Goal: Navigation & Orientation: Find specific page/section

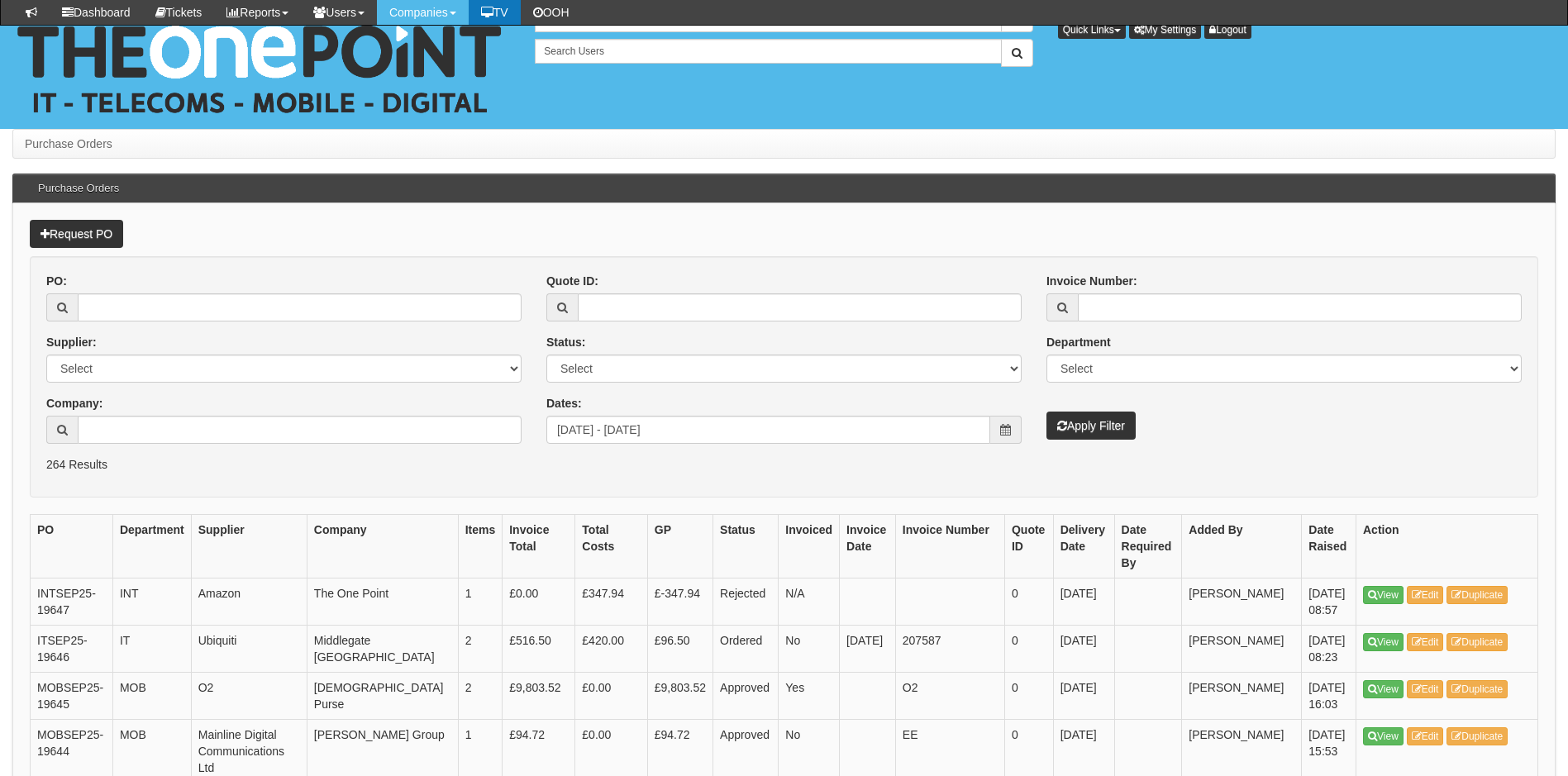
scroll to position [2398, 0]
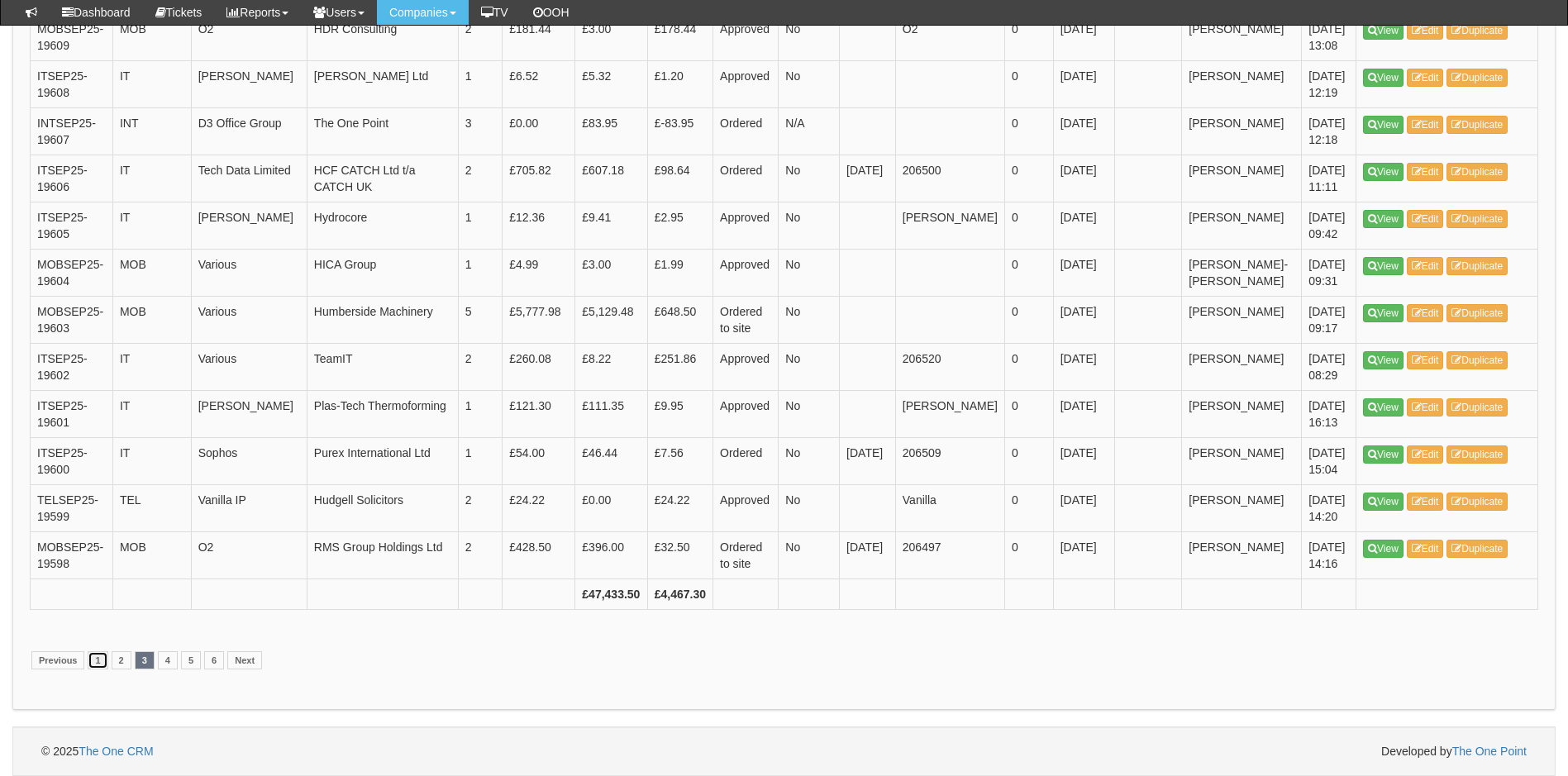
click at [94, 670] on link "1" at bounding box center [97, 660] width 20 height 19
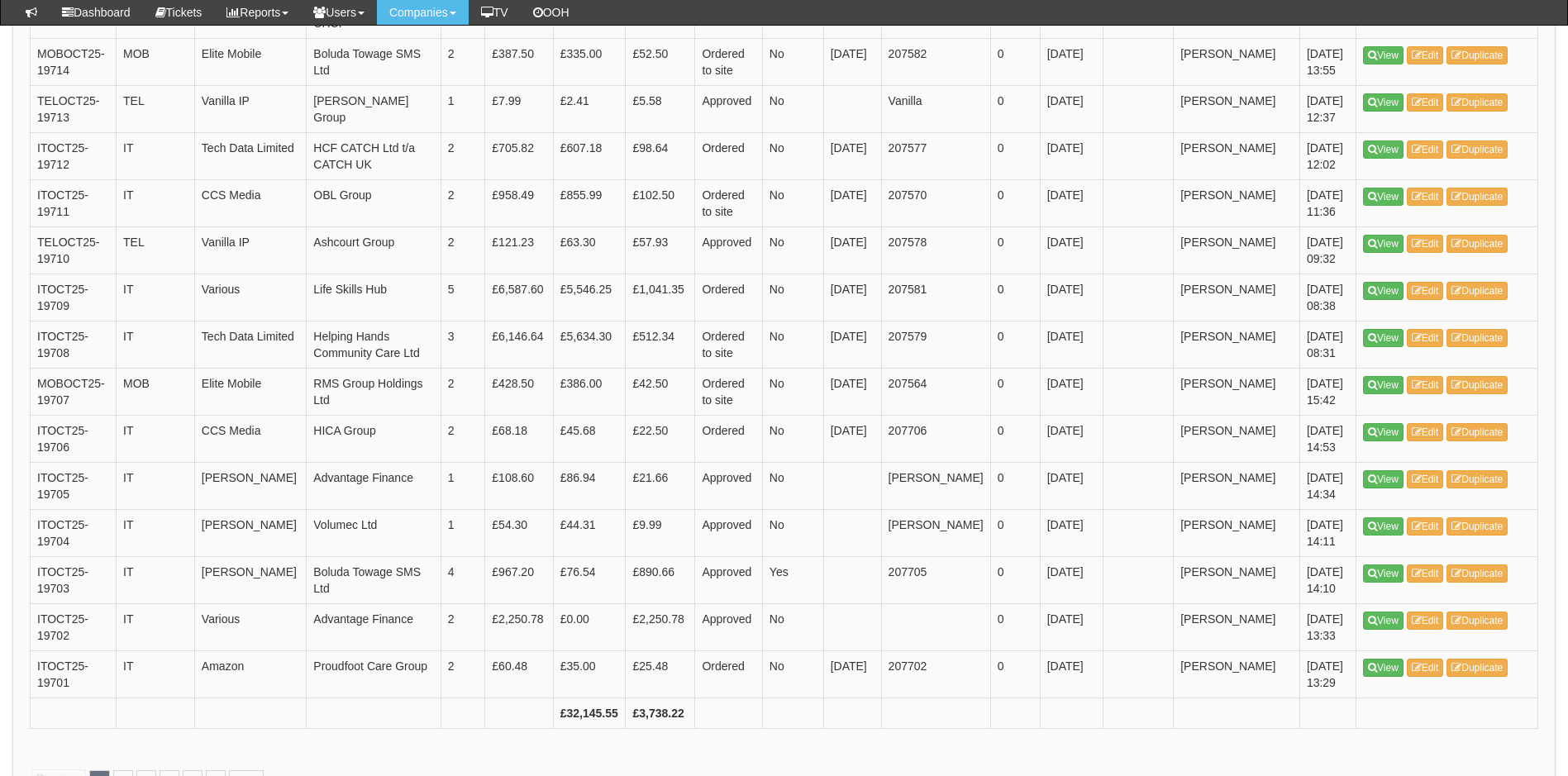
scroll to position [2398, 0]
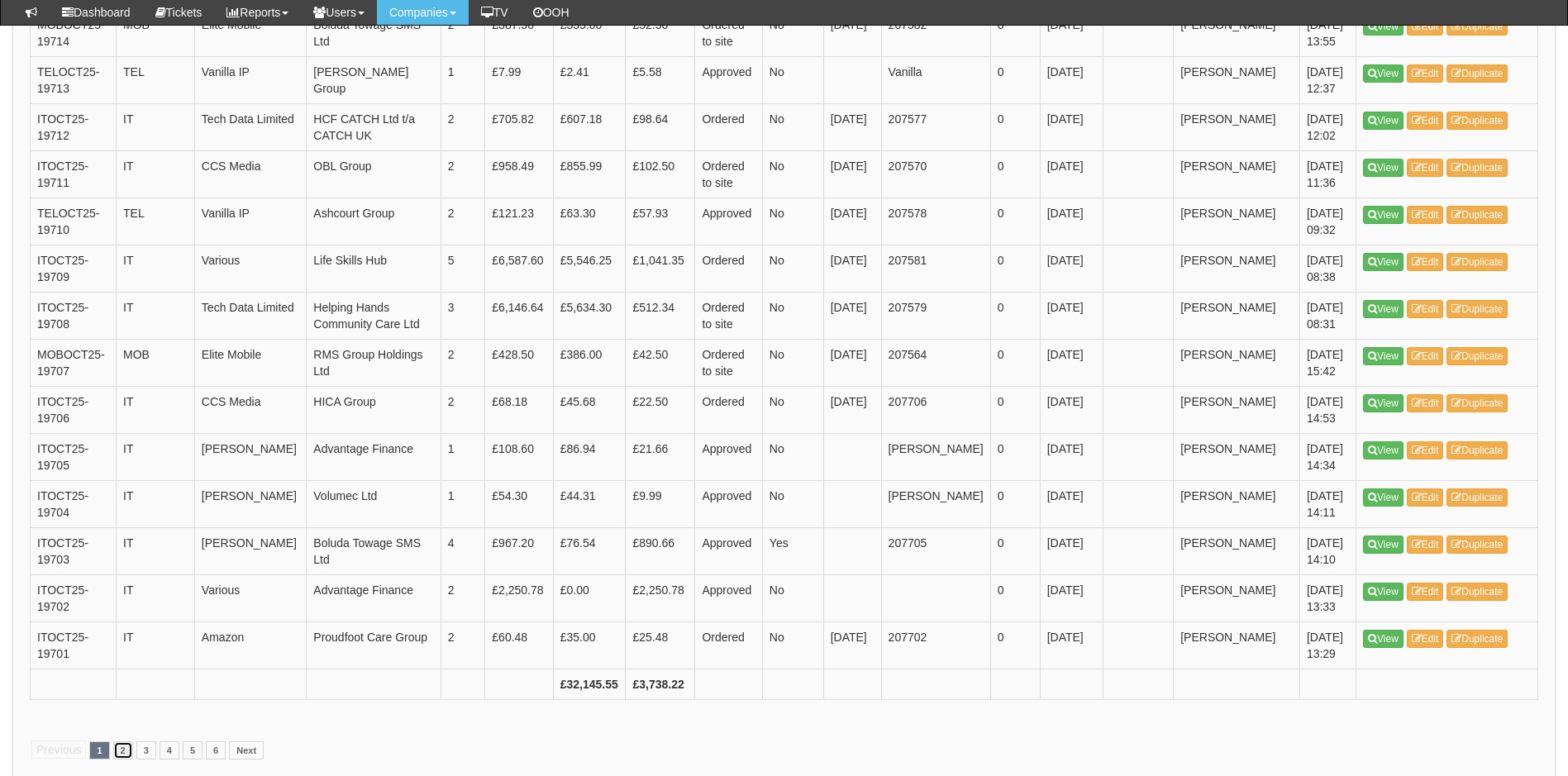
click at [124, 742] on link "2" at bounding box center [123, 750] width 20 height 19
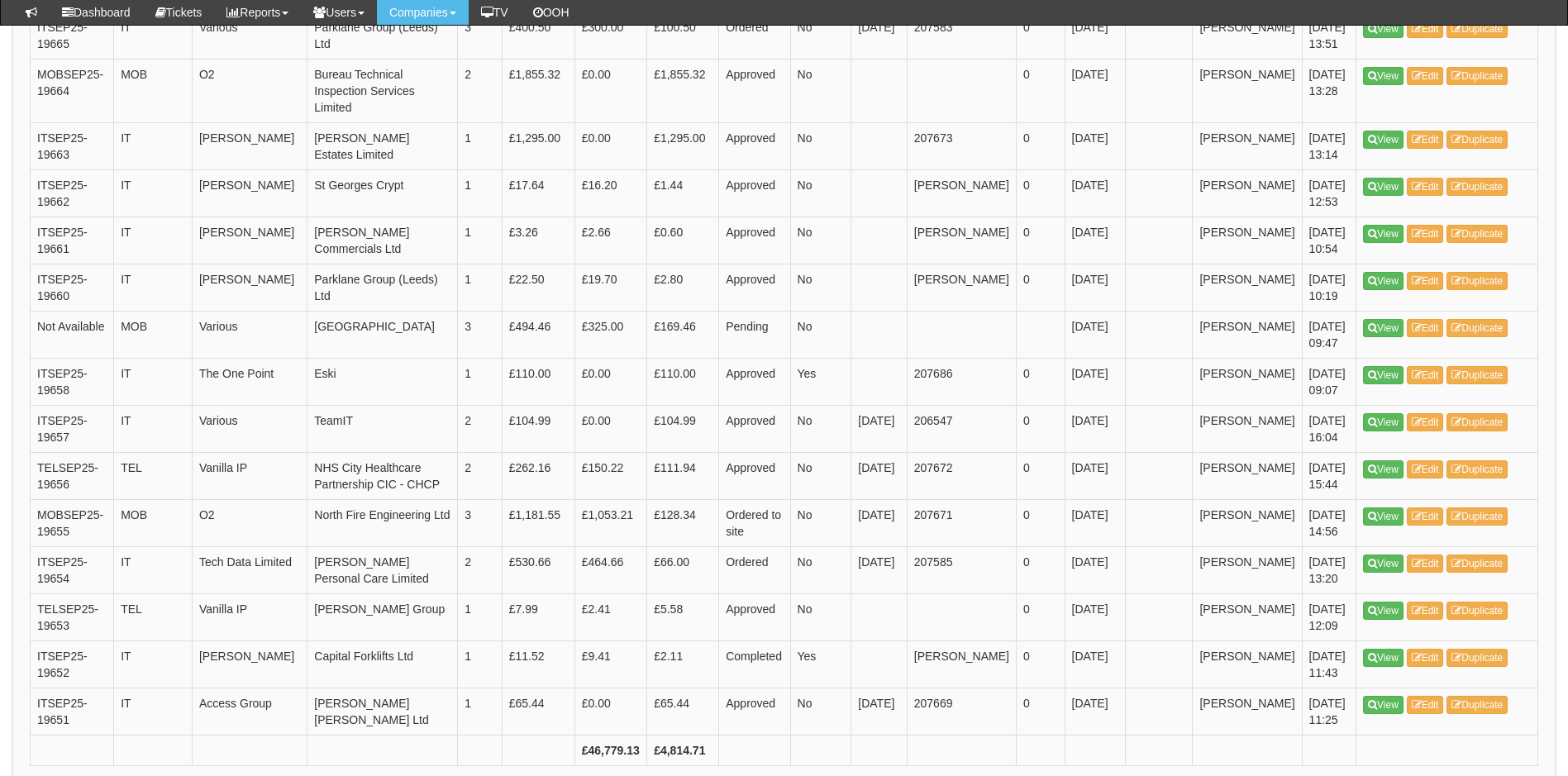
scroll to position [2315, 0]
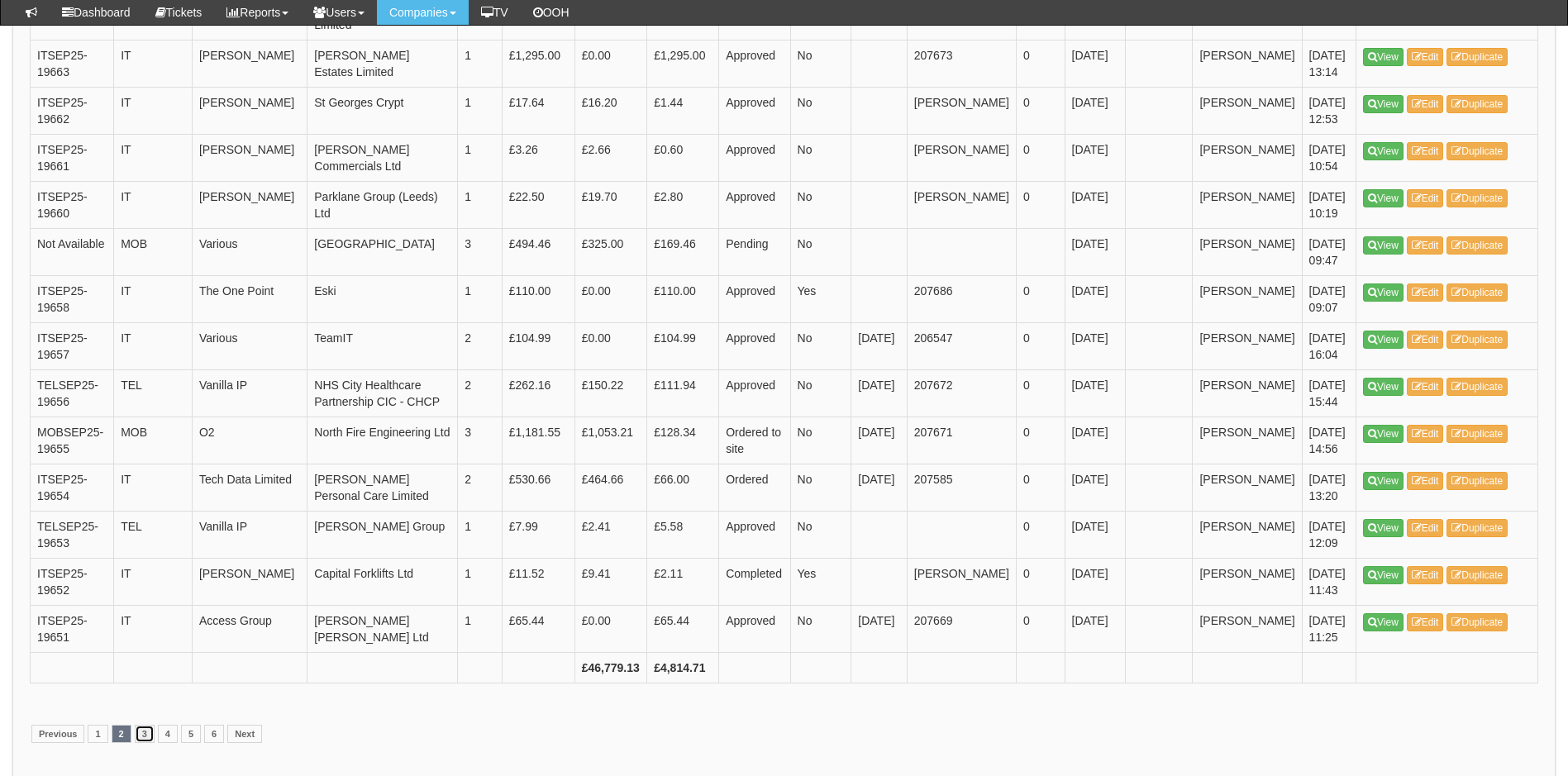
click at [143, 744] on link "3" at bounding box center [144, 734] width 20 height 19
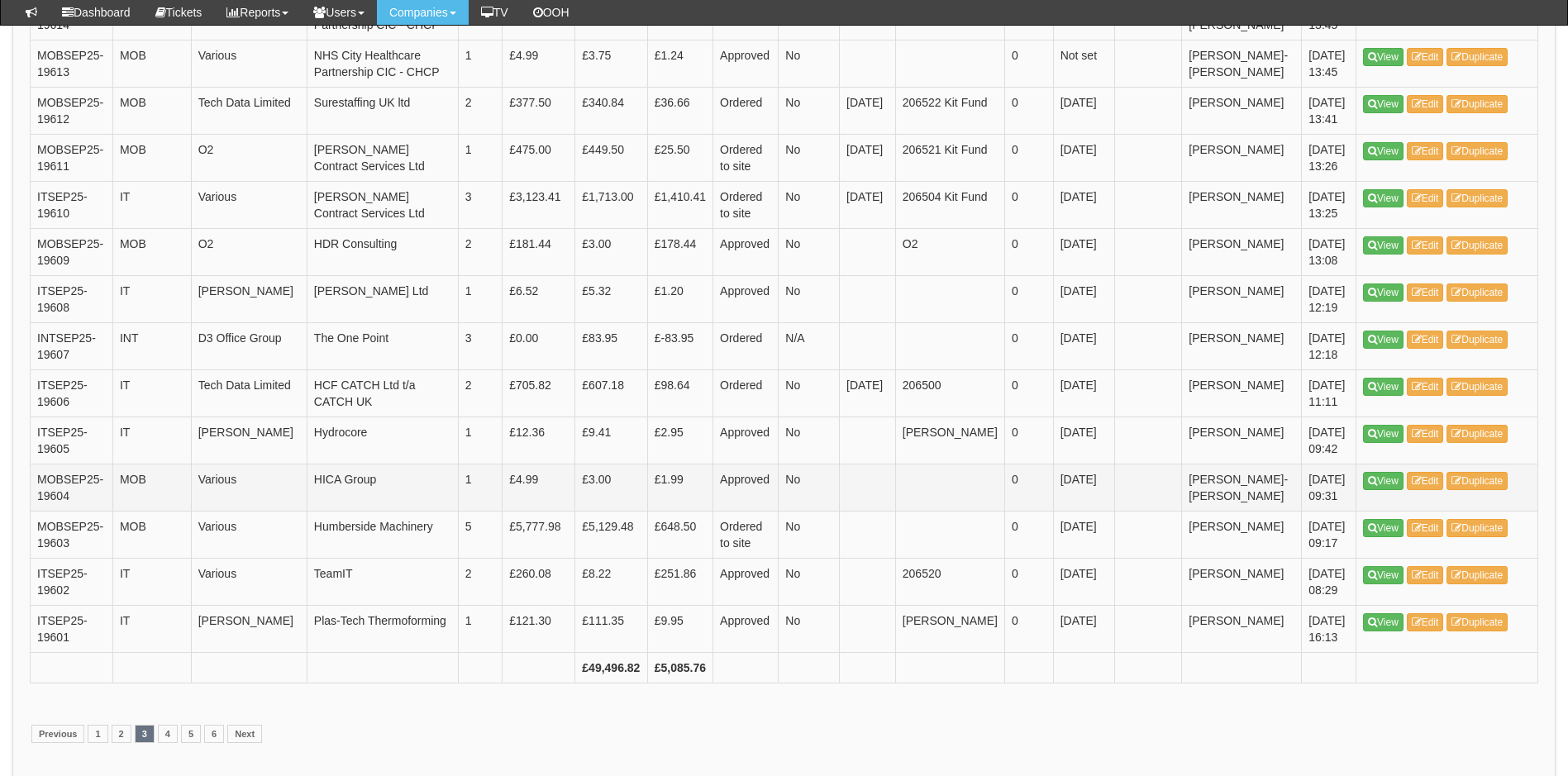
scroll to position [2421, 0]
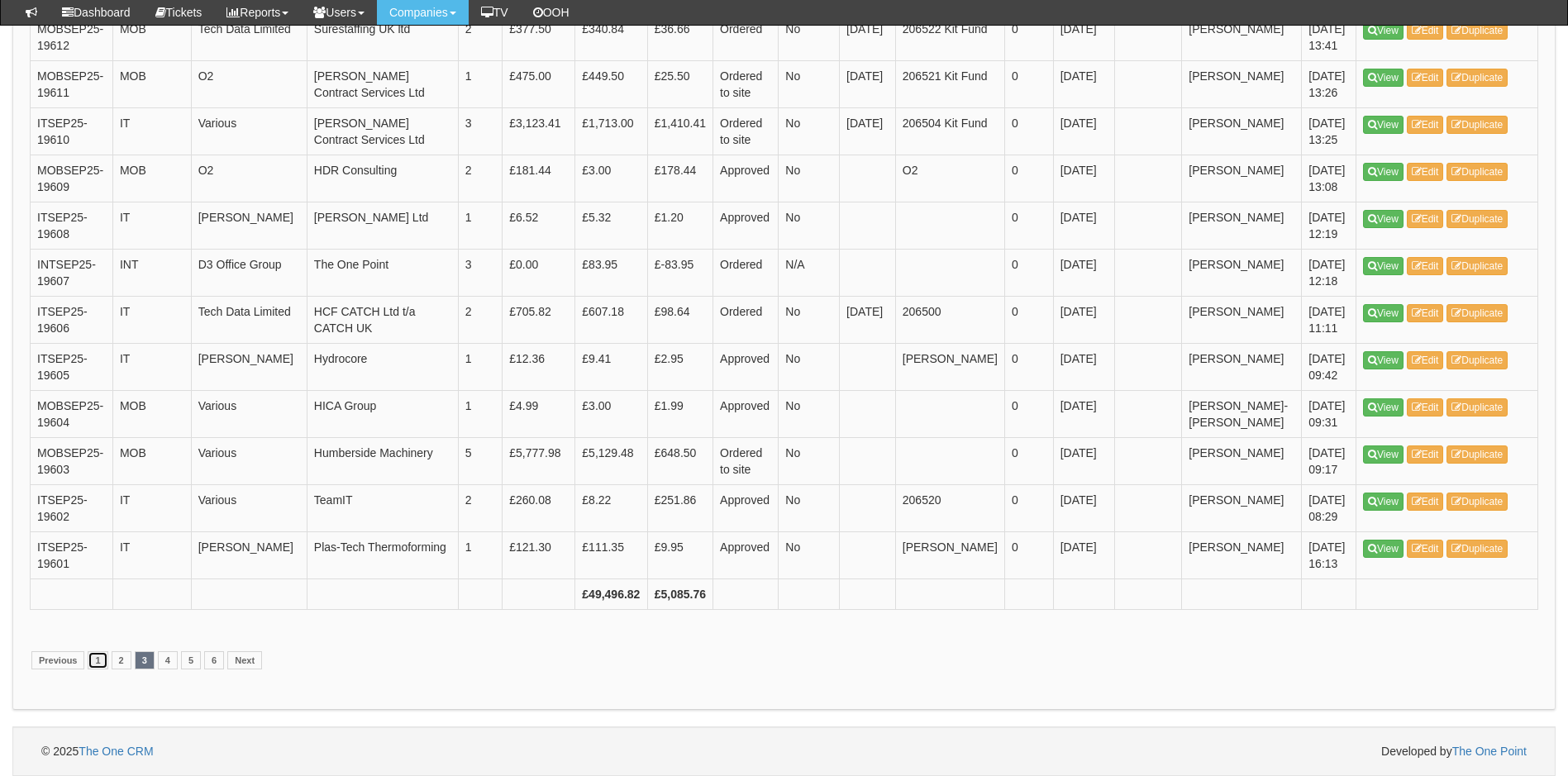
click at [97, 660] on link "1" at bounding box center [97, 660] width 20 height 19
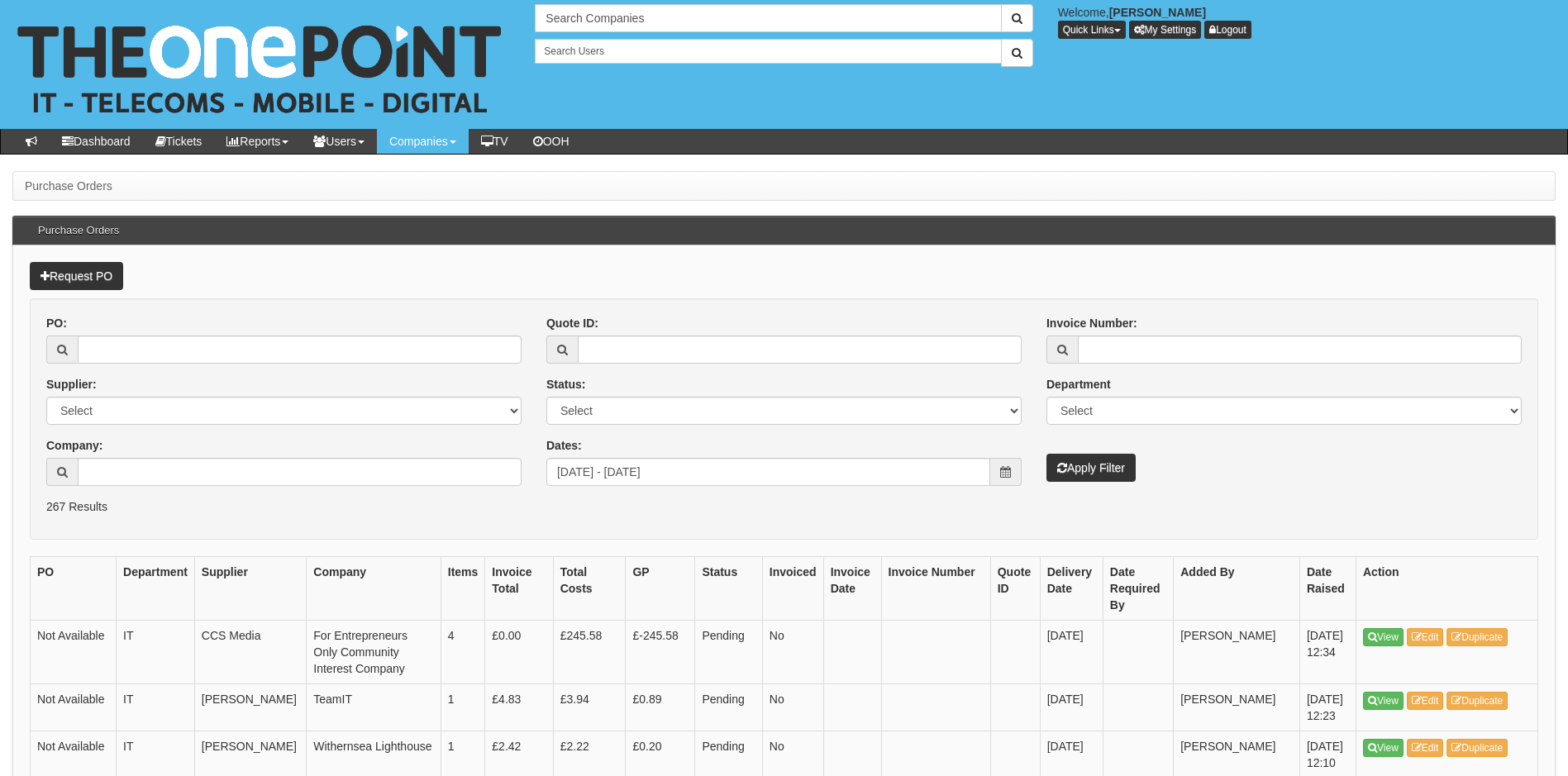
click at [995, 537] on form "PO: Supplier: Select 123 [DOMAIN_NAME] 1Password 3 4Gon [PERSON_NAME] Electric …" at bounding box center [784, 419] width 1508 height 241
